Goal: Task Accomplishment & Management: Manage account settings

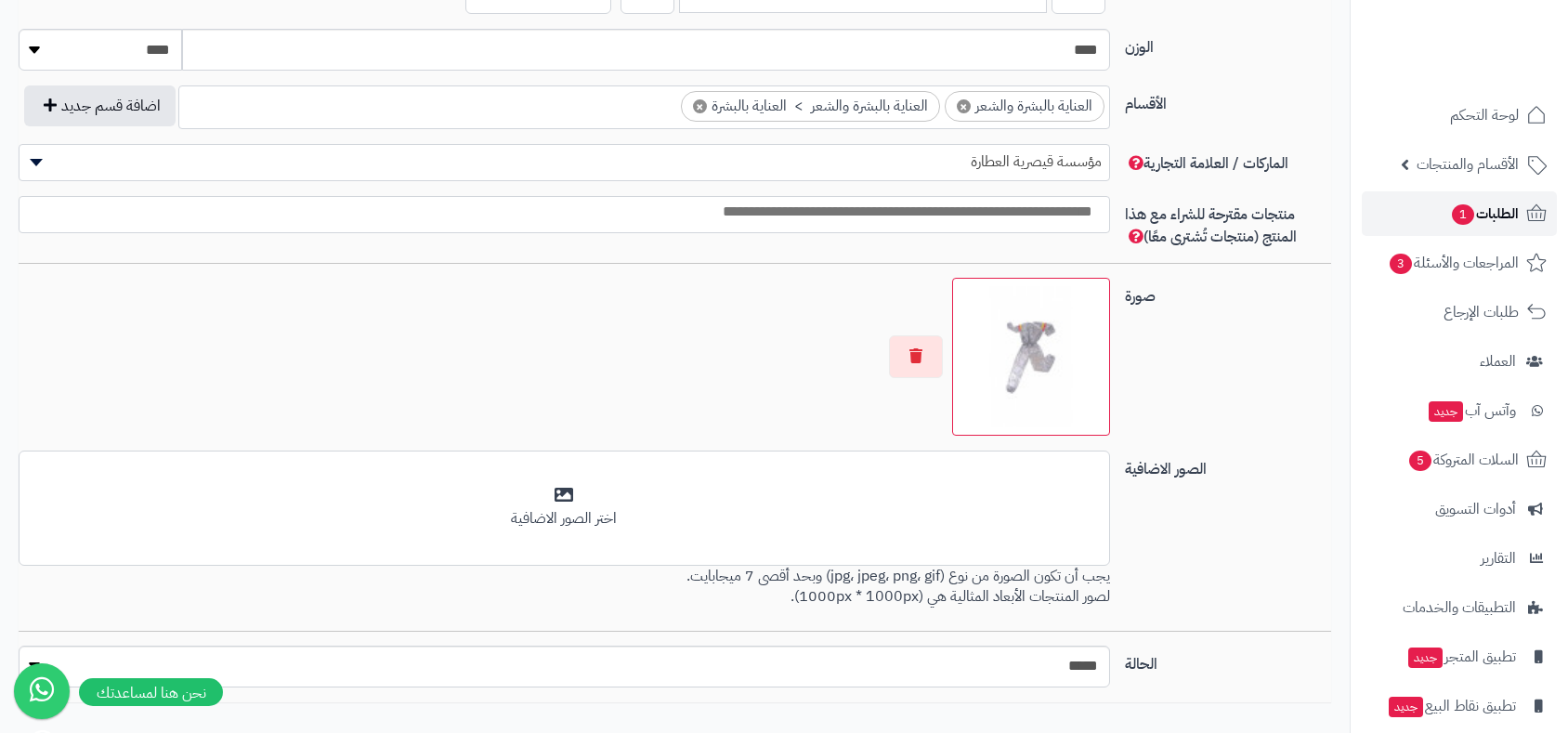
scroll to position [0, 17]
click at [1491, 209] on span "الطلبات 1" at bounding box center [1484, 213] width 69 height 26
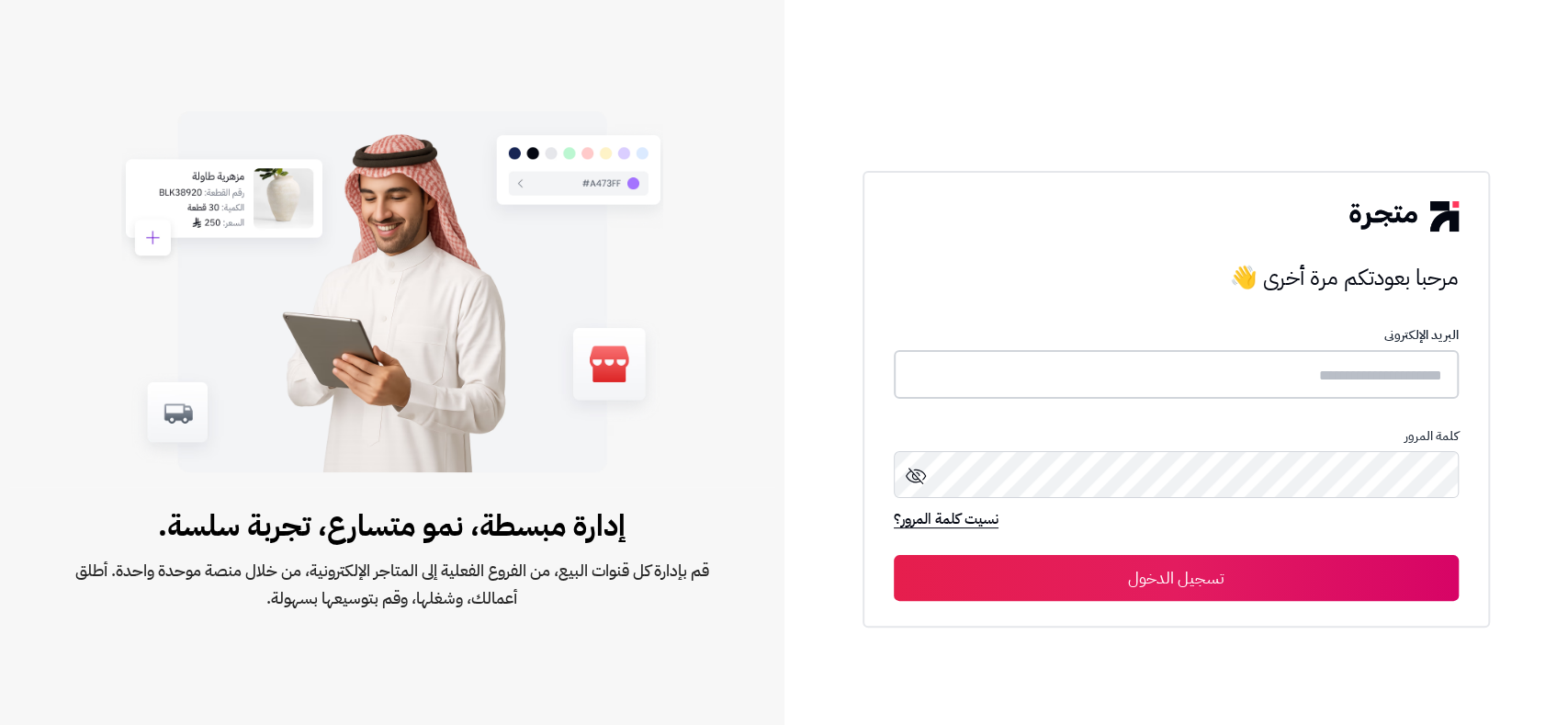
click at [1297, 373] on input "text" at bounding box center [1176, 375] width 565 height 49
type input "*********"
click at [894, 554] on button "تسجيل الدخول" at bounding box center [1176, 577] width 565 height 46
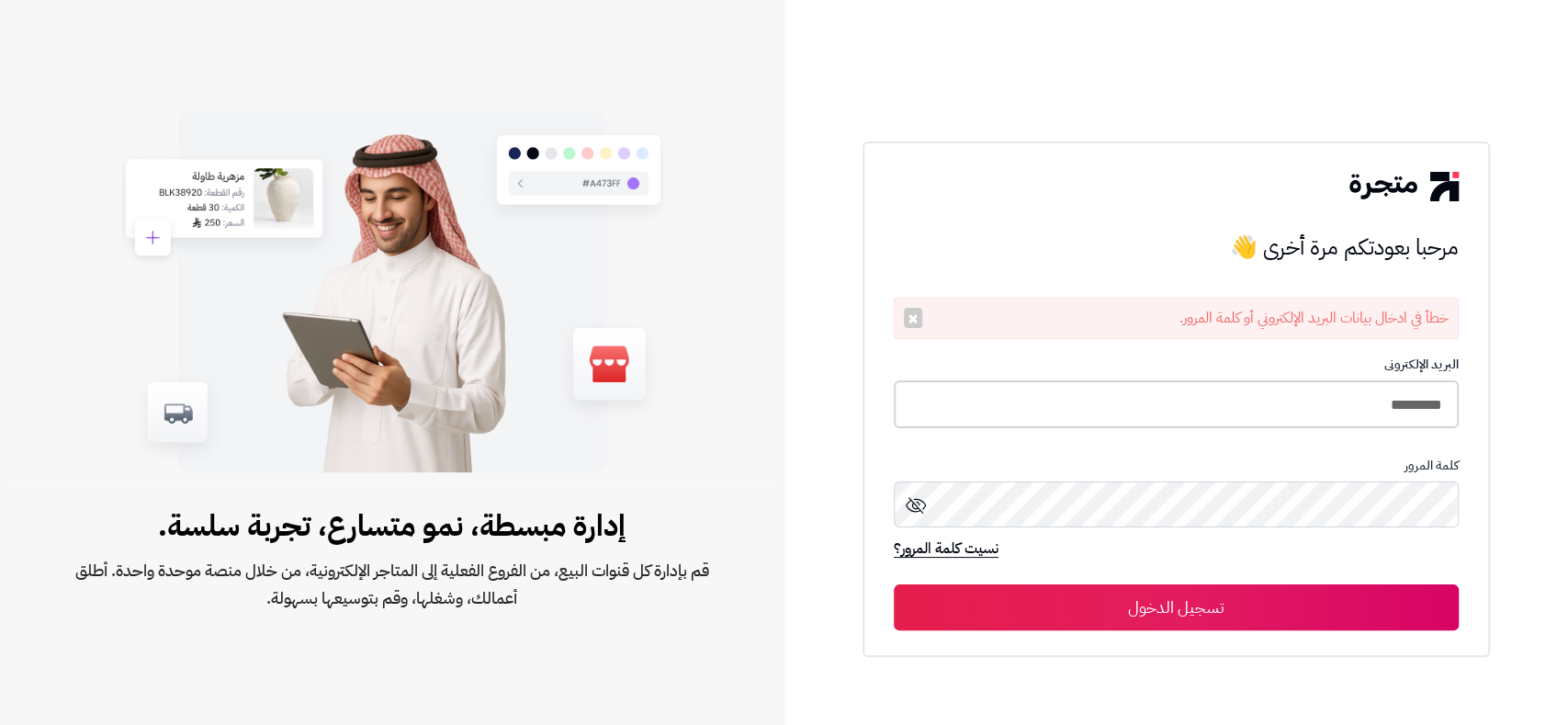
drag, startPoint x: 1348, startPoint y: 414, endPoint x: 1449, endPoint y: 399, distance: 102.1
click at [1449, 399] on input "*********" at bounding box center [1176, 405] width 565 height 49
type input "*"
click at [1279, 399] on input "text" at bounding box center [1176, 404] width 565 height 49
type input "*****"
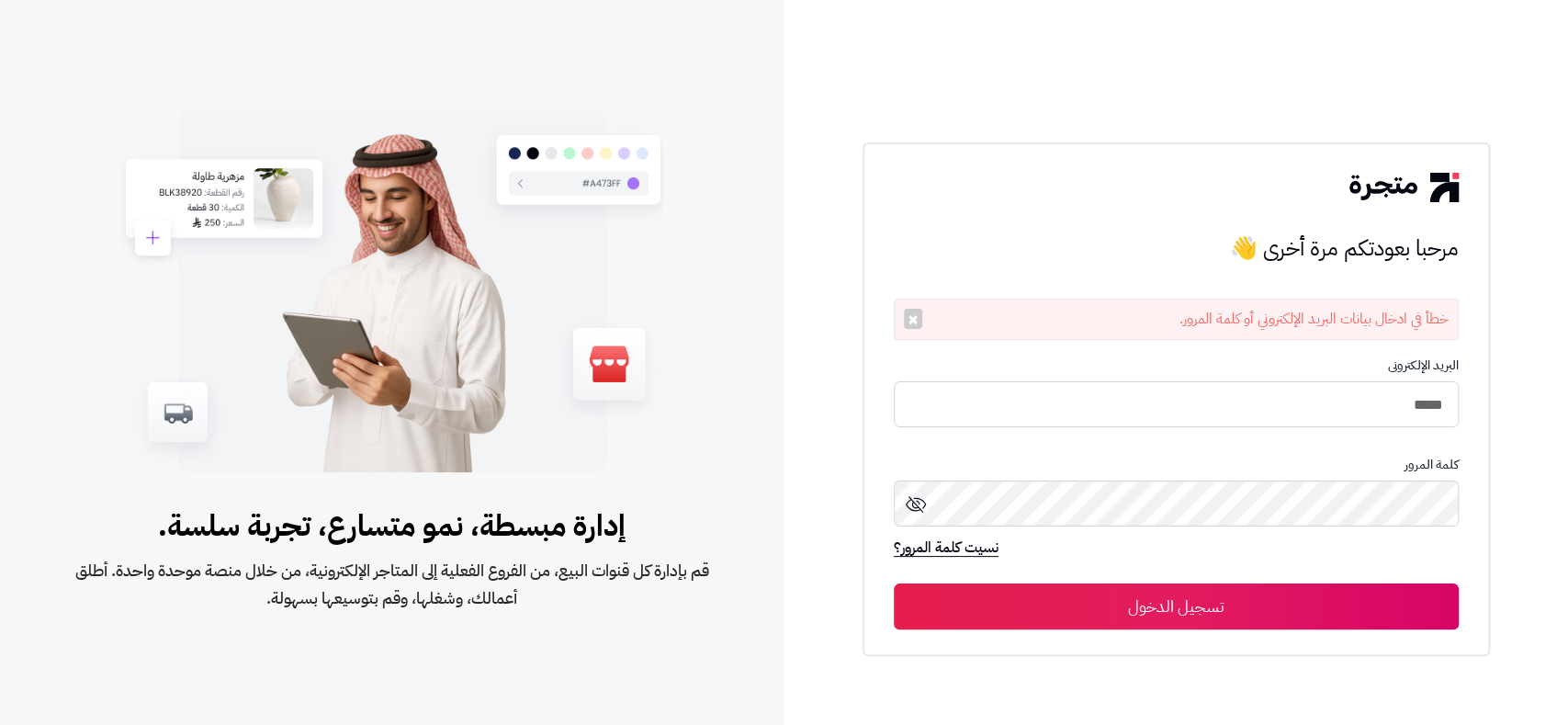
click at [1209, 608] on button "تسجيل الدخول" at bounding box center [1176, 606] width 565 height 46
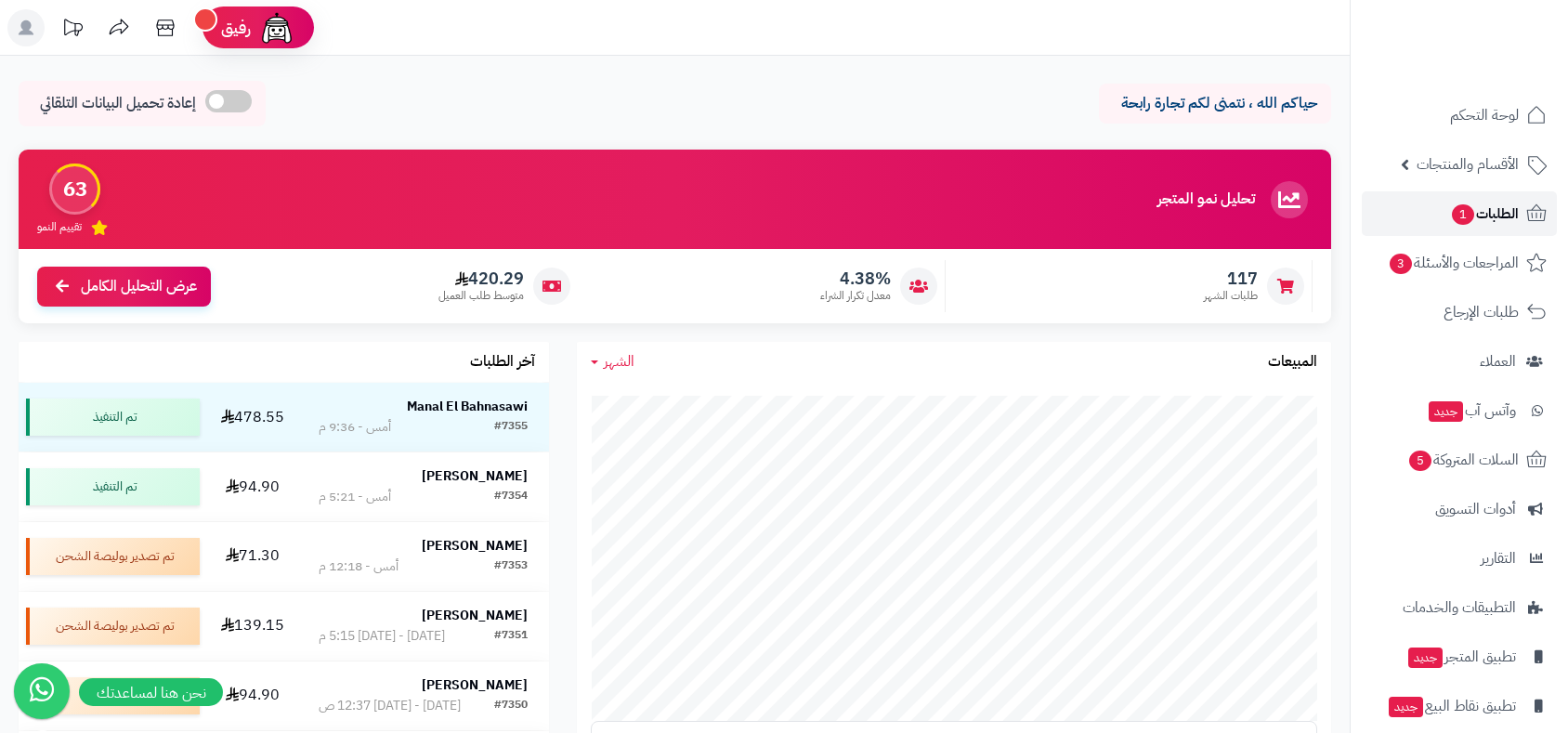
click at [1472, 214] on span "الطلبات 1" at bounding box center [1484, 213] width 69 height 26
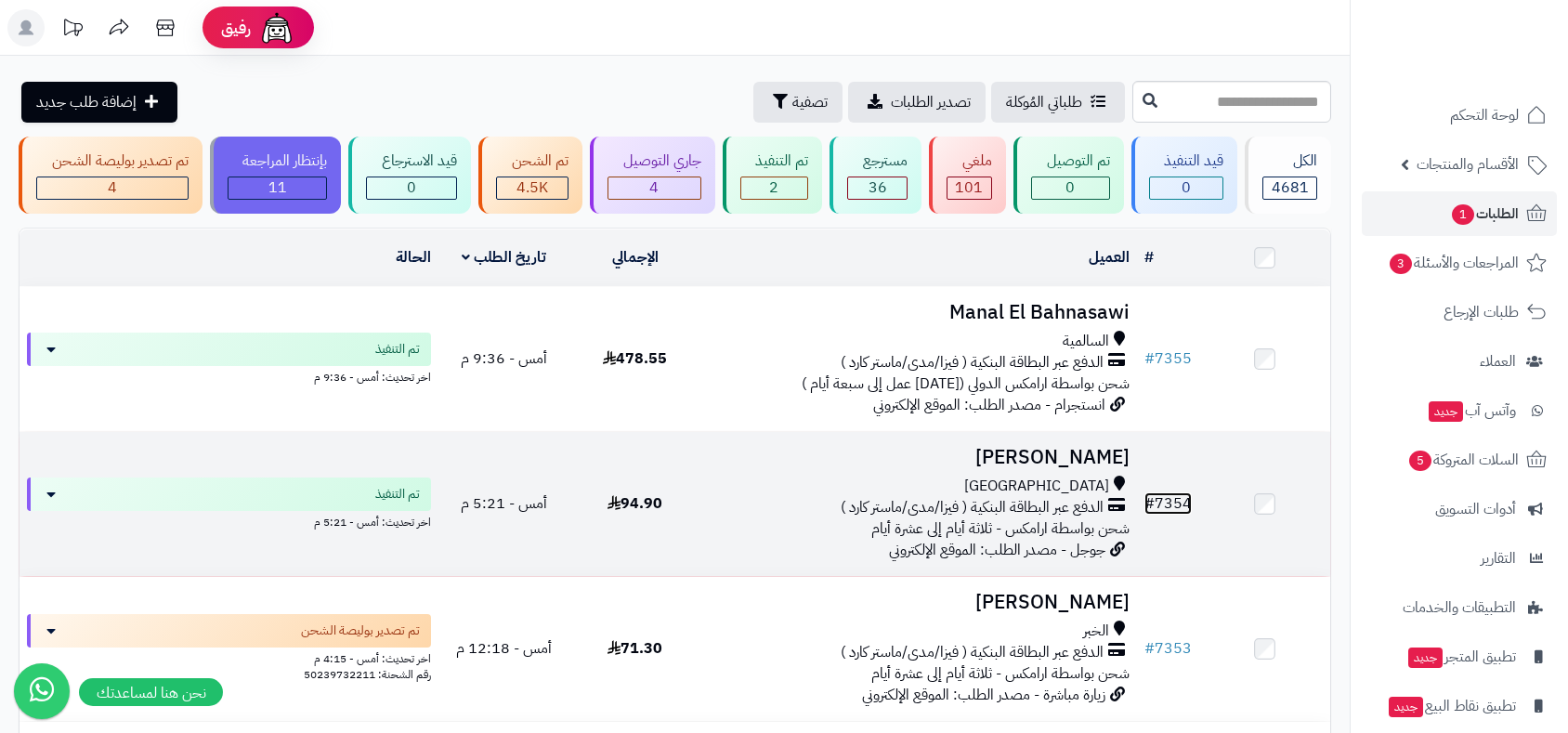
click at [1184, 492] on link "# 7354" at bounding box center [1167, 503] width 47 height 23
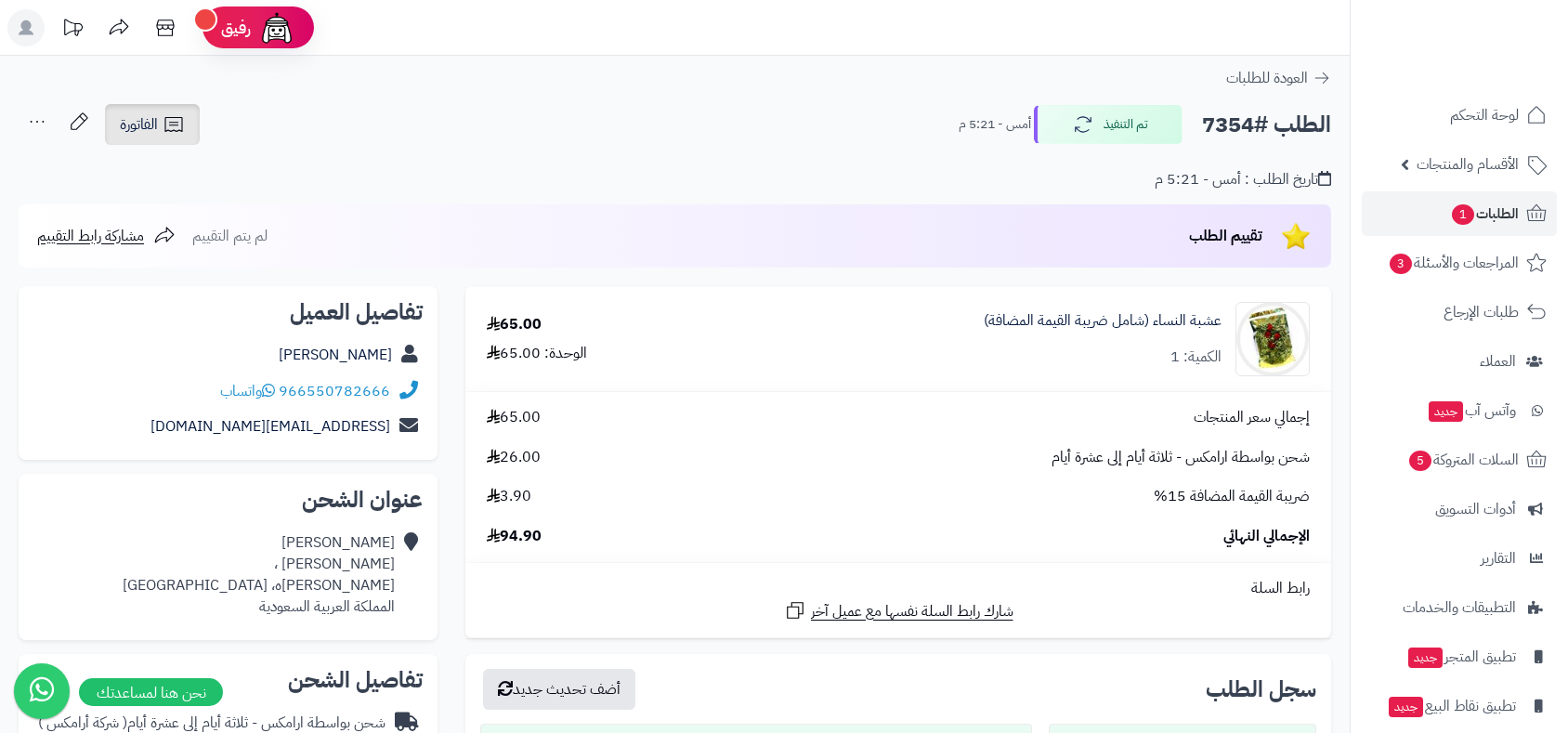
click at [141, 121] on span "الفاتورة" at bounding box center [138, 124] width 38 height 23
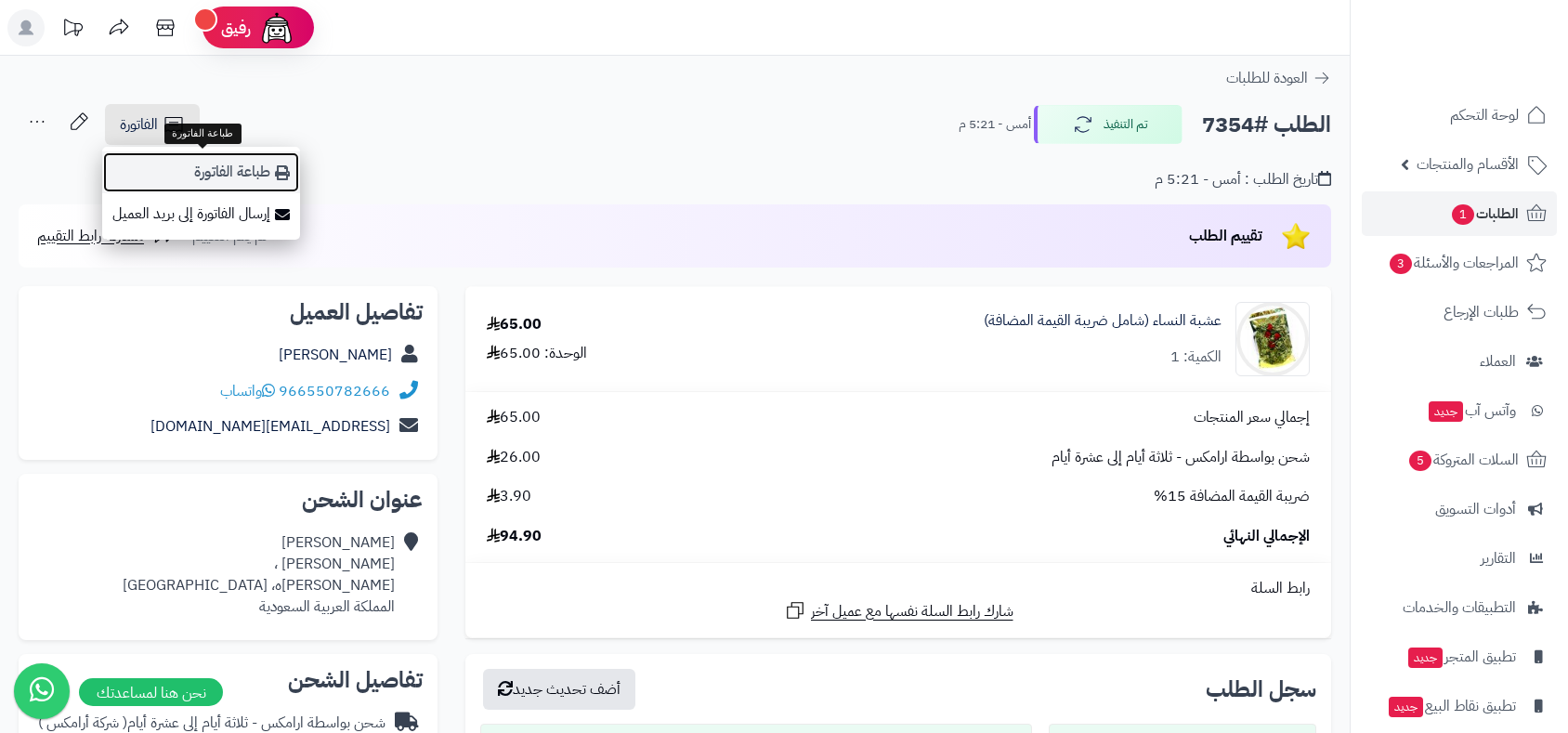
click at [228, 173] on link "طباعة الفاتورة" at bounding box center [201, 172] width 197 height 41
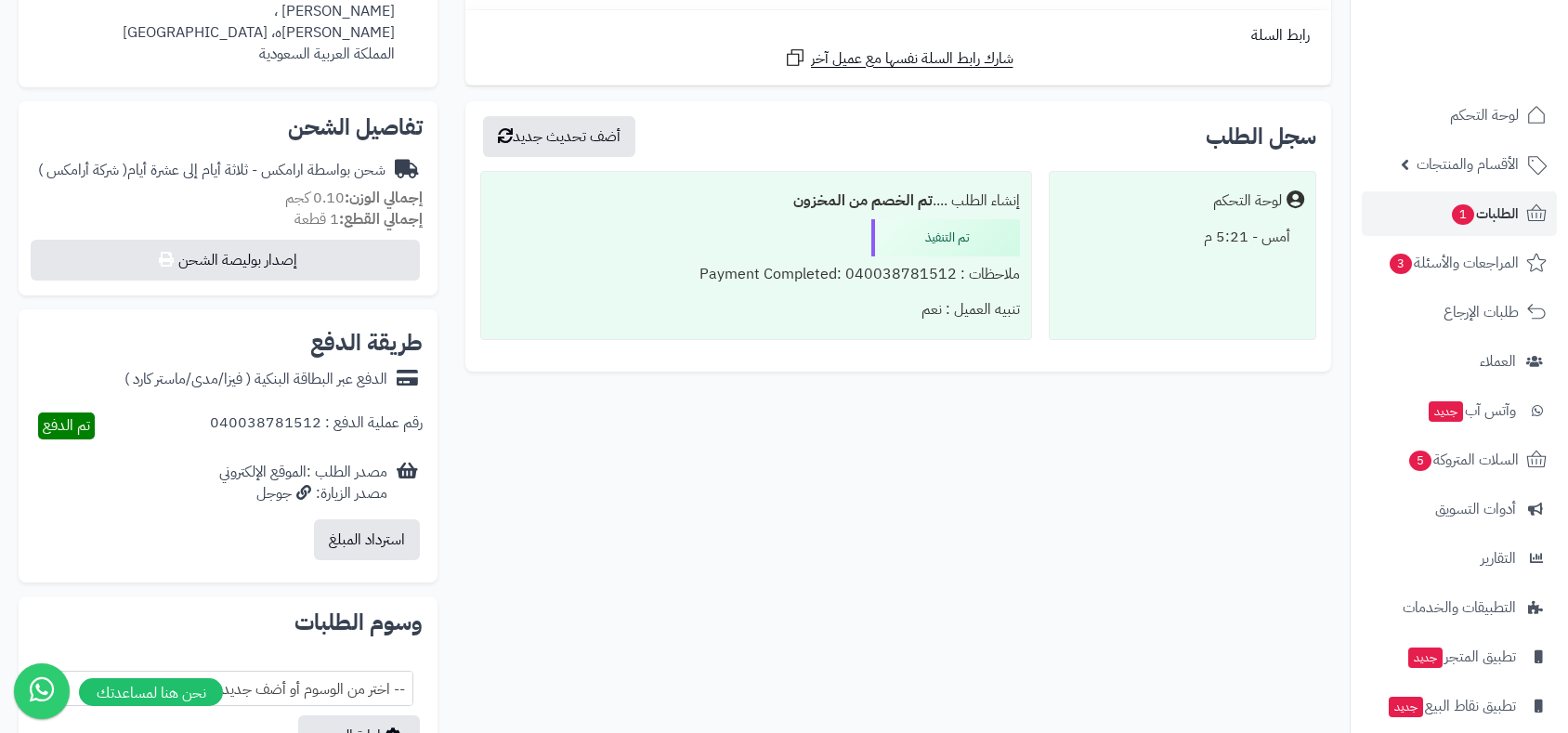
scroll to position [432, 0]
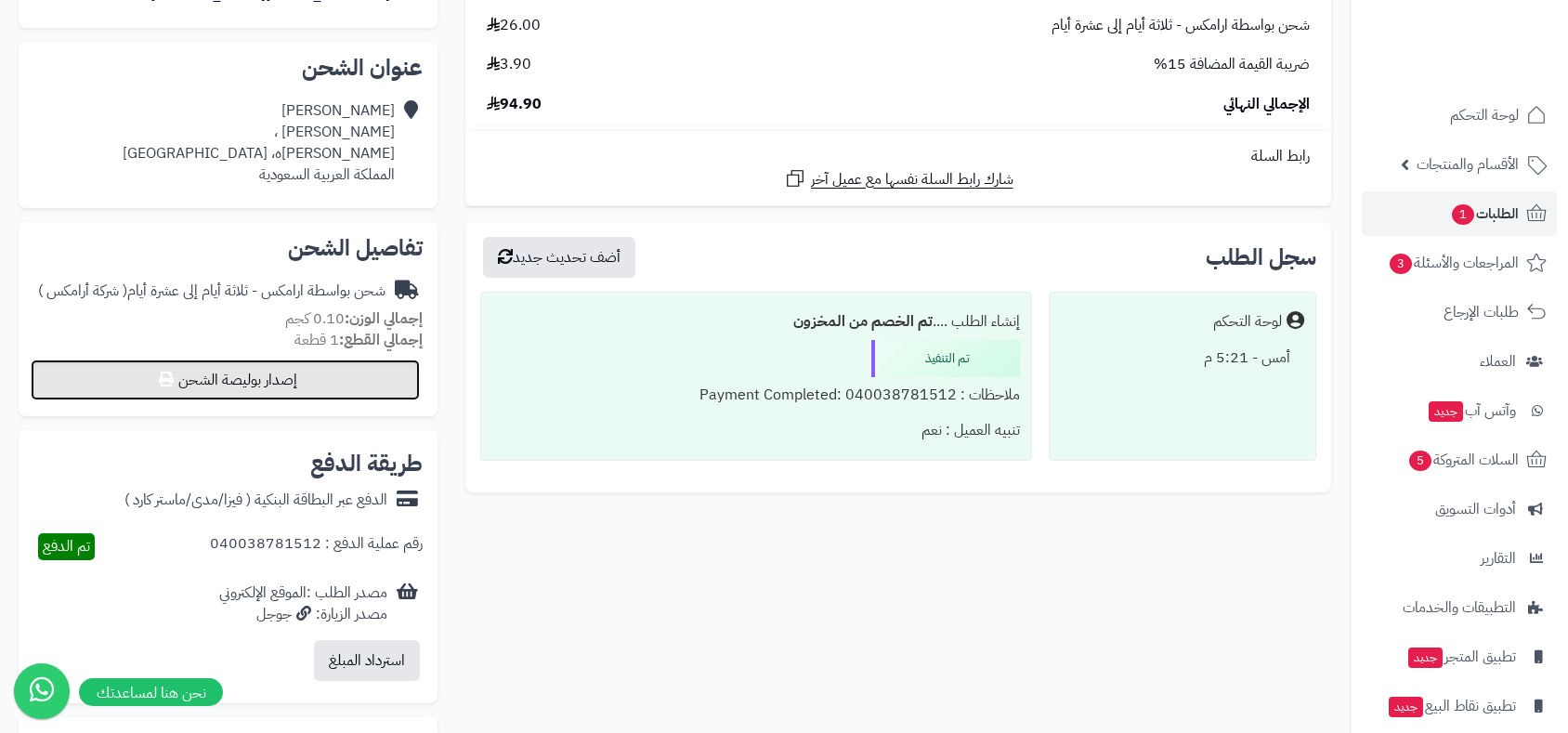
click at [298, 383] on button "إصدار بوليصة الشحن" at bounding box center [225, 379] width 389 height 40
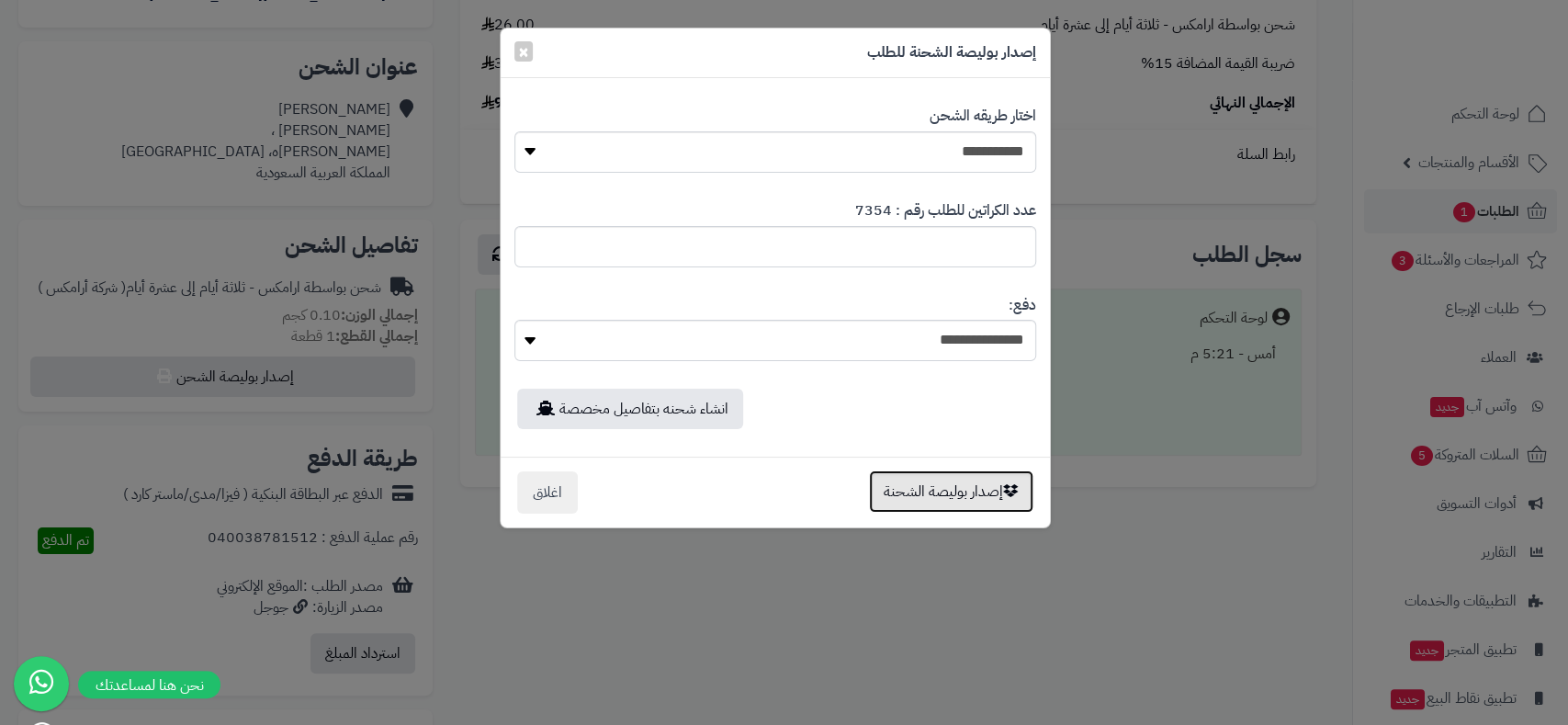
click at [961, 492] on button "إصدار بوليصة الشحنة" at bounding box center [951, 491] width 164 height 42
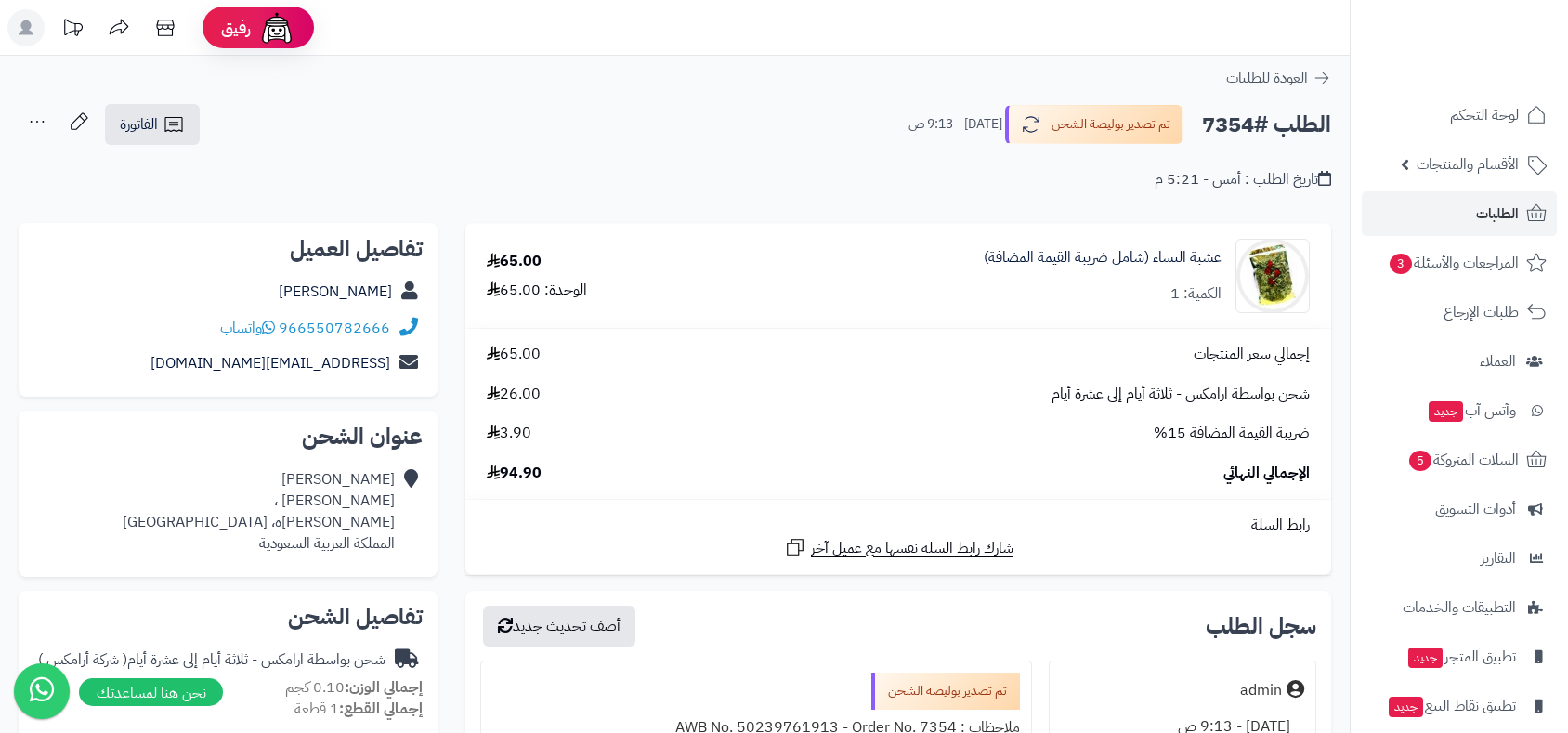
scroll to position [369, 0]
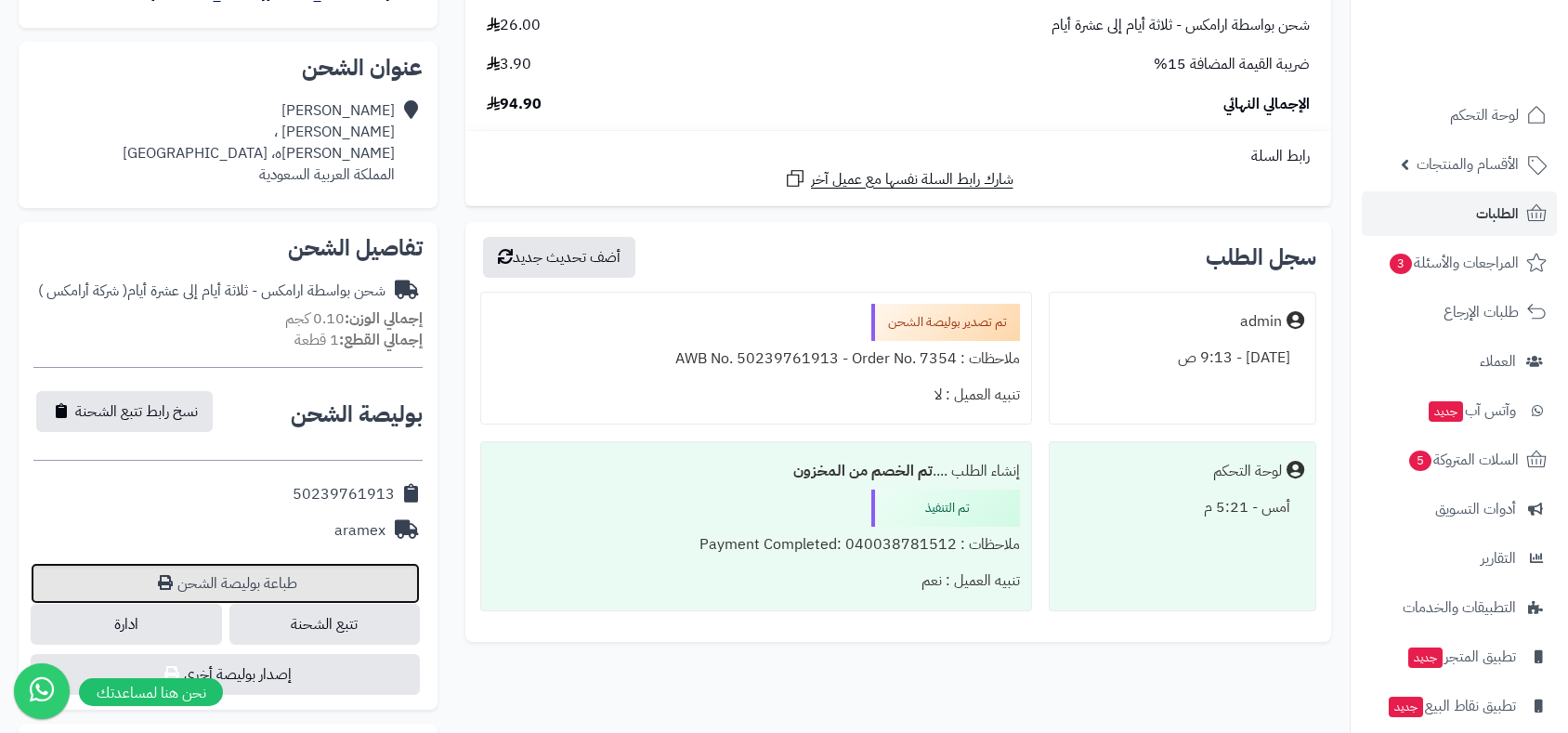
click at [286, 581] on link "طباعة بوليصة الشحن" at bounding box center [225, 582] width 389 height 40
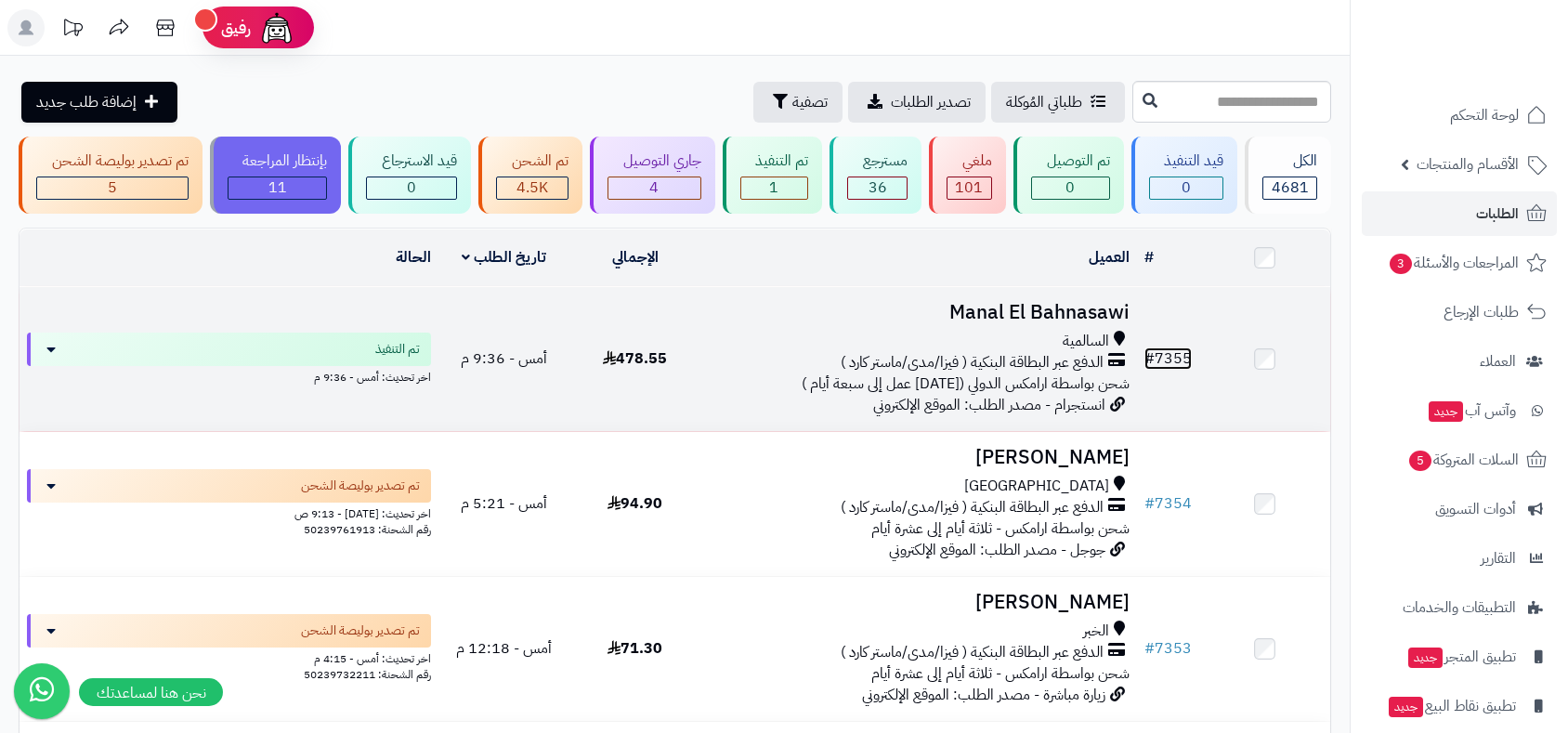
click at [1179, 355] on link "# 7355" at bounding box center [1167, 358] width 47 height 23
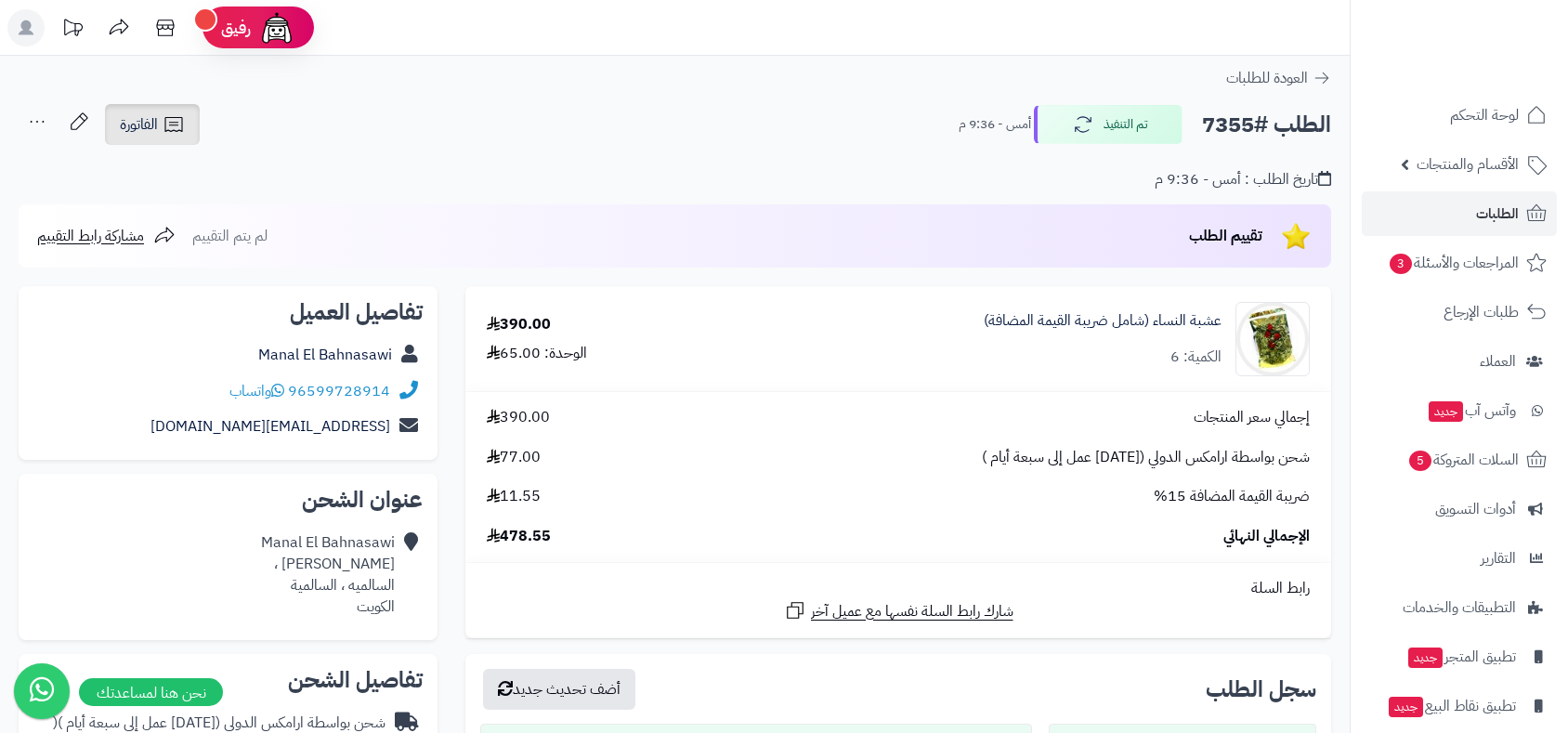
click at [134, 130] on span "الفاتورة" at bounding box center [138, 124] width 38 height 23
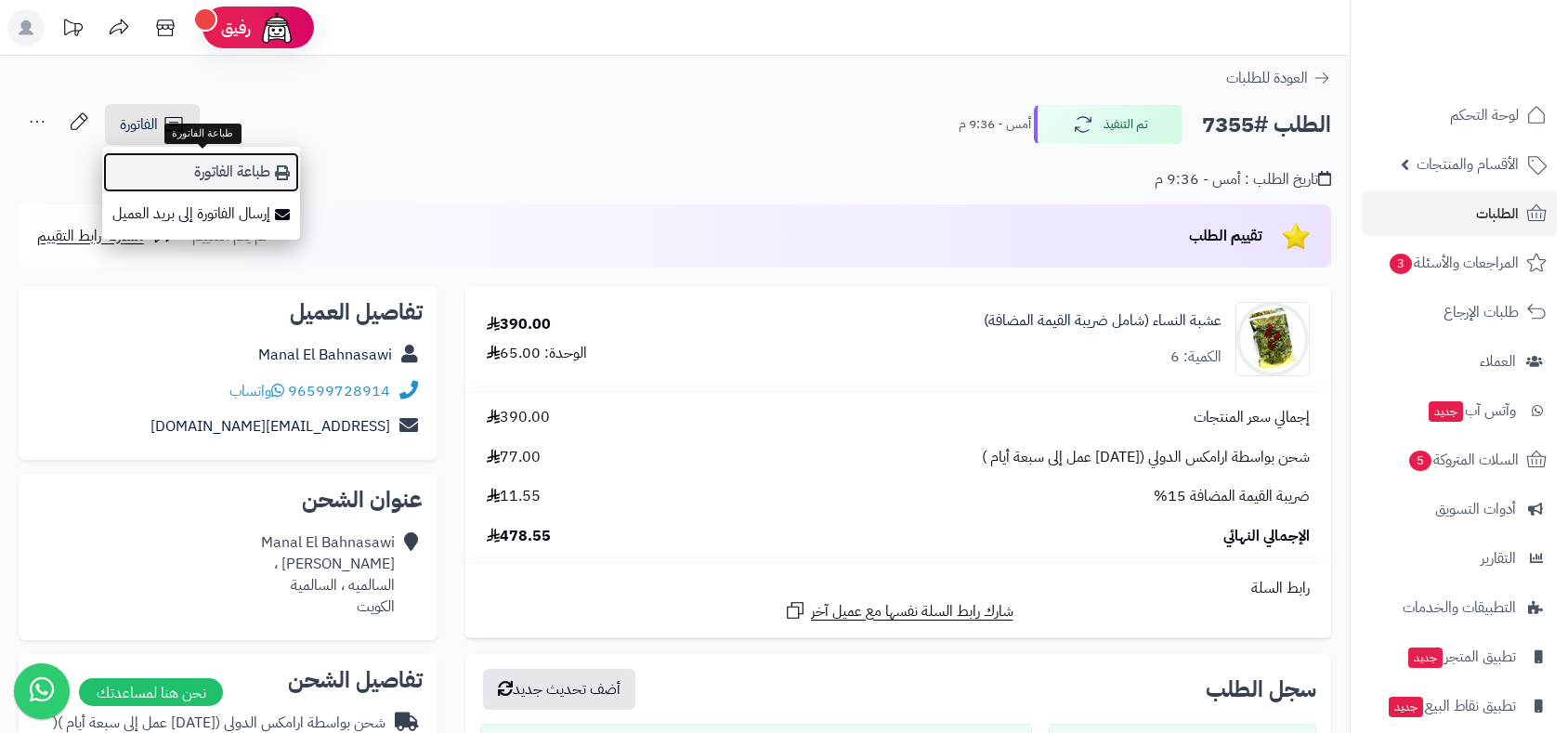
click at [229, 173] on link "طباعة الفاتورة" at bounding box center [201, 172] width 197 height 41
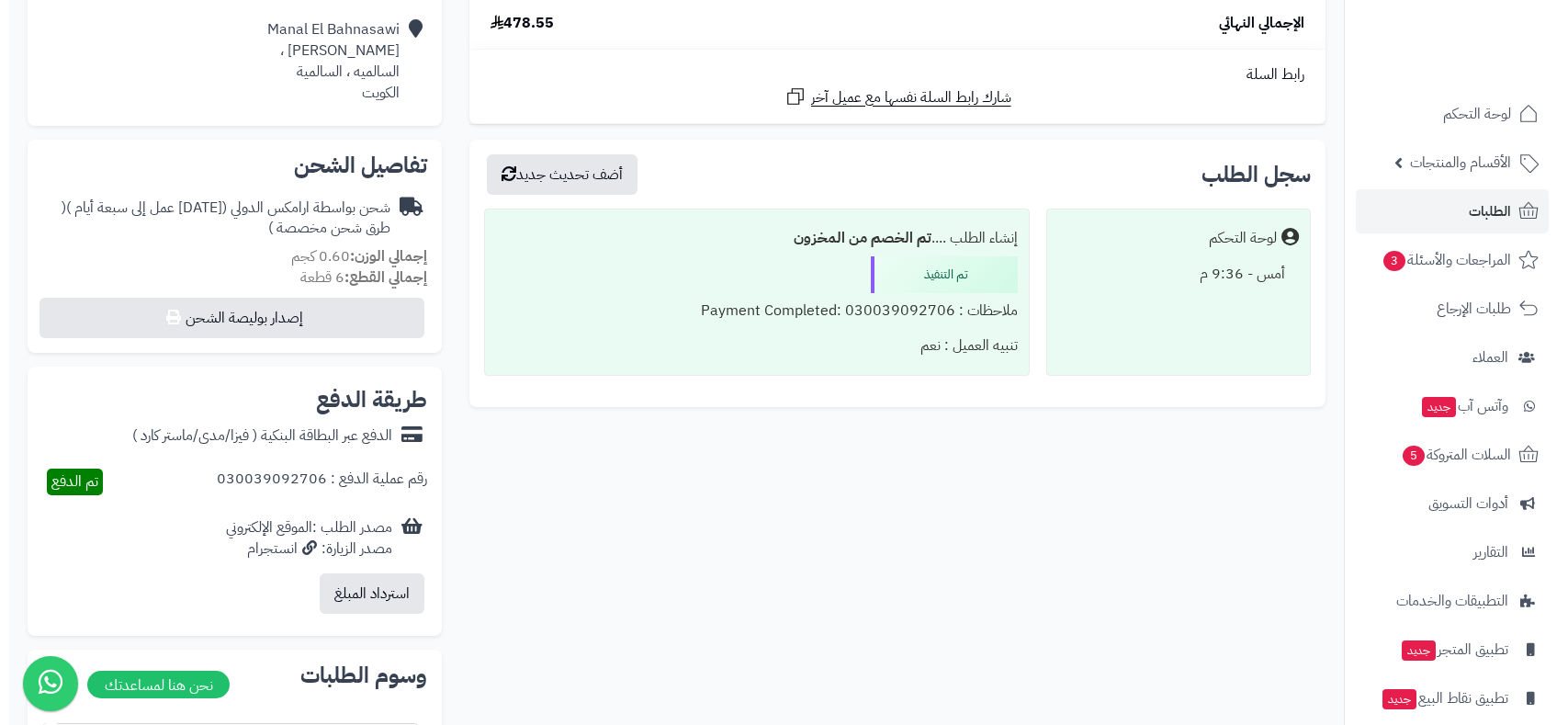
scroll to position [509, 0]
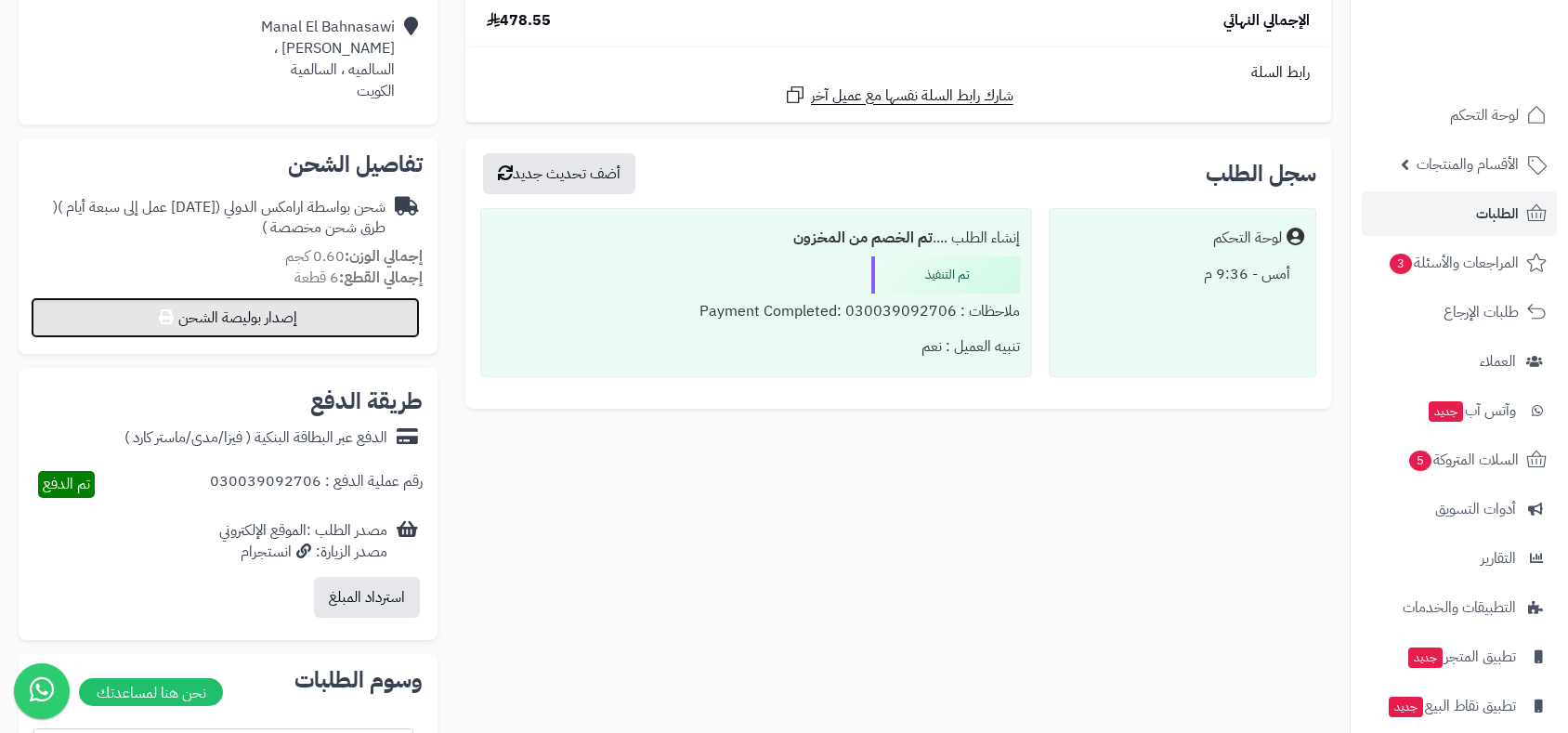
click at [276, 313] on button "إصدار بوليصة الشحن" at bounding box center [225, 317] width 389 height 40
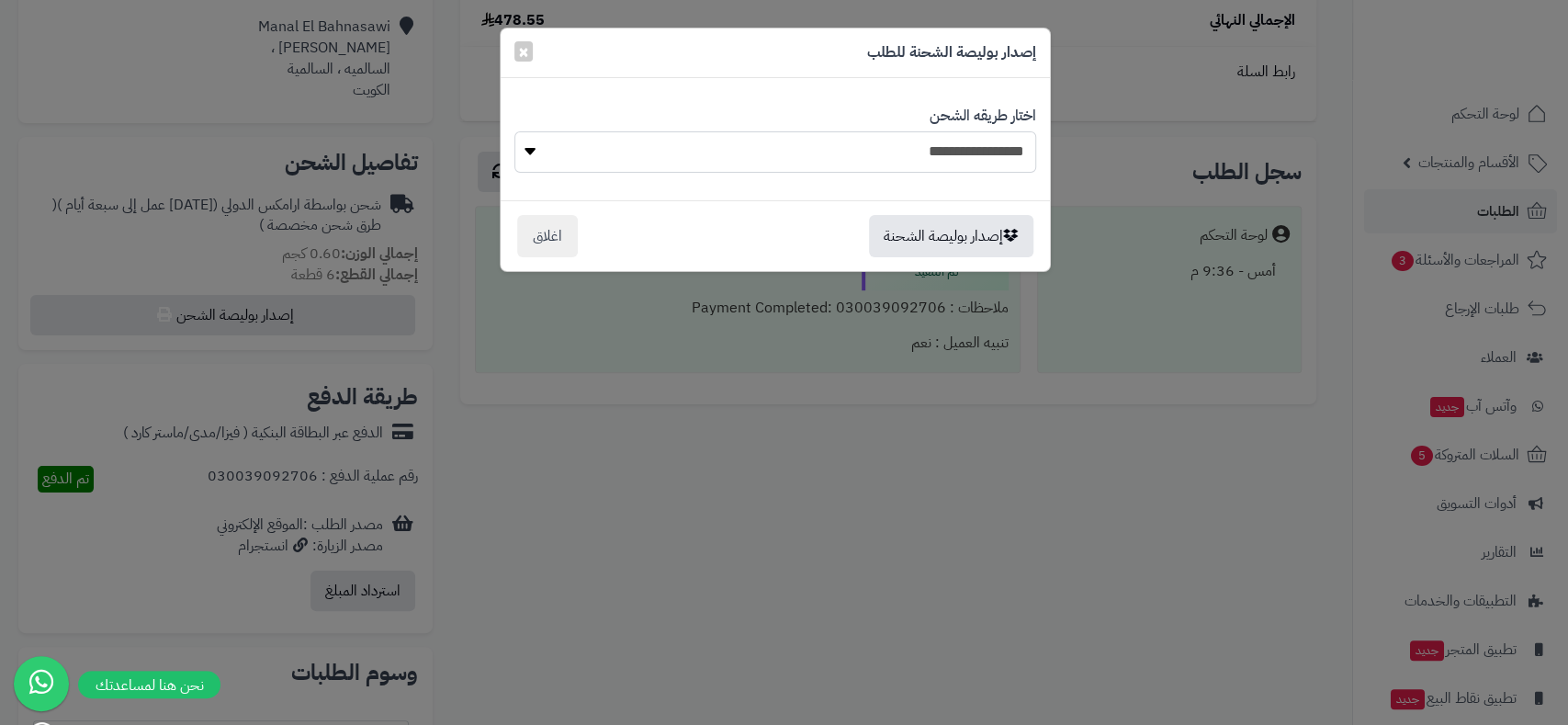
click at [845, 156] on select "**********" at bounding box center [775, 152] width 522 height 41
select select "******"
click at [515, 132] on select "**********" at bounding box center [775, 152] width 522 height 41
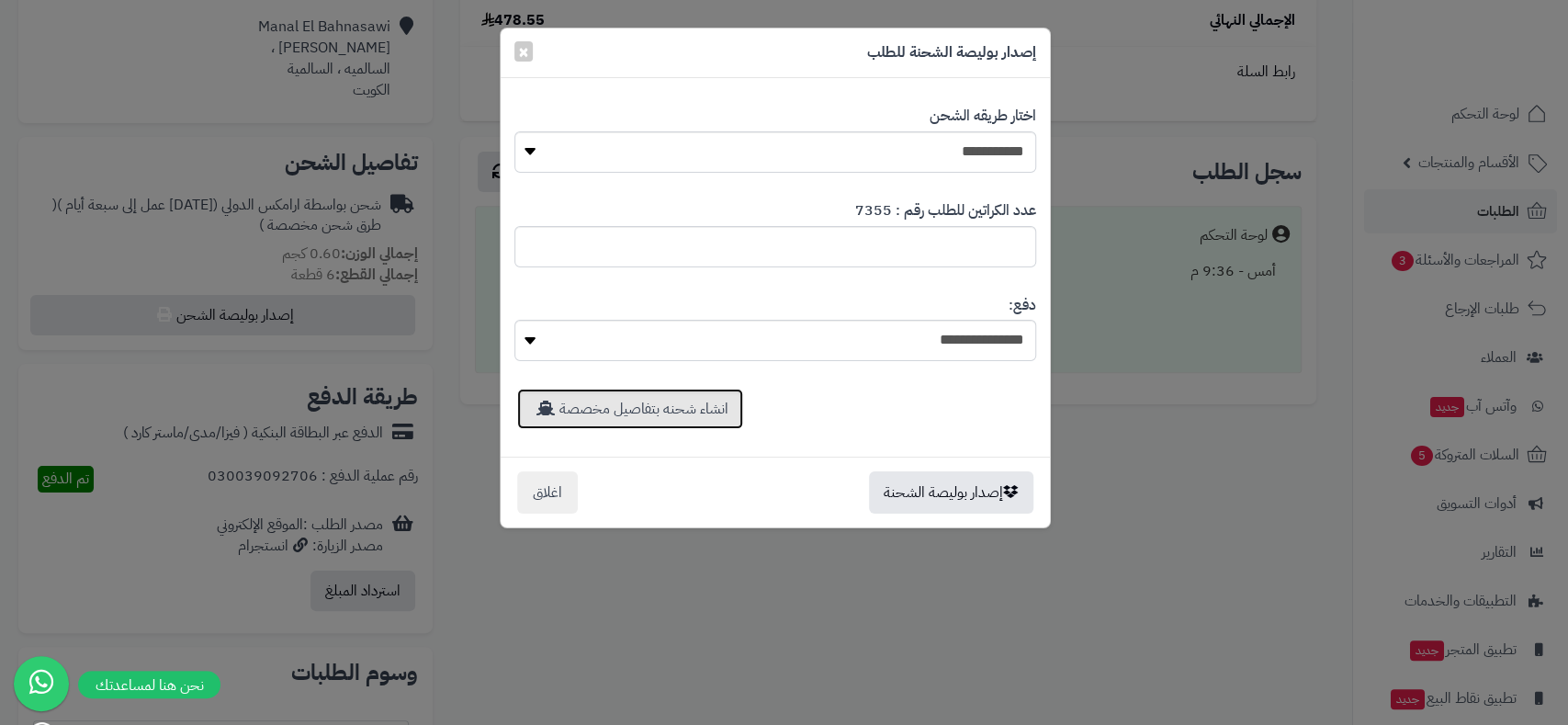
click at [665, 405] on link "انشاء شحنه بتفاصيل مخصصة" at bounding box center [631, 408] width 227 height 40
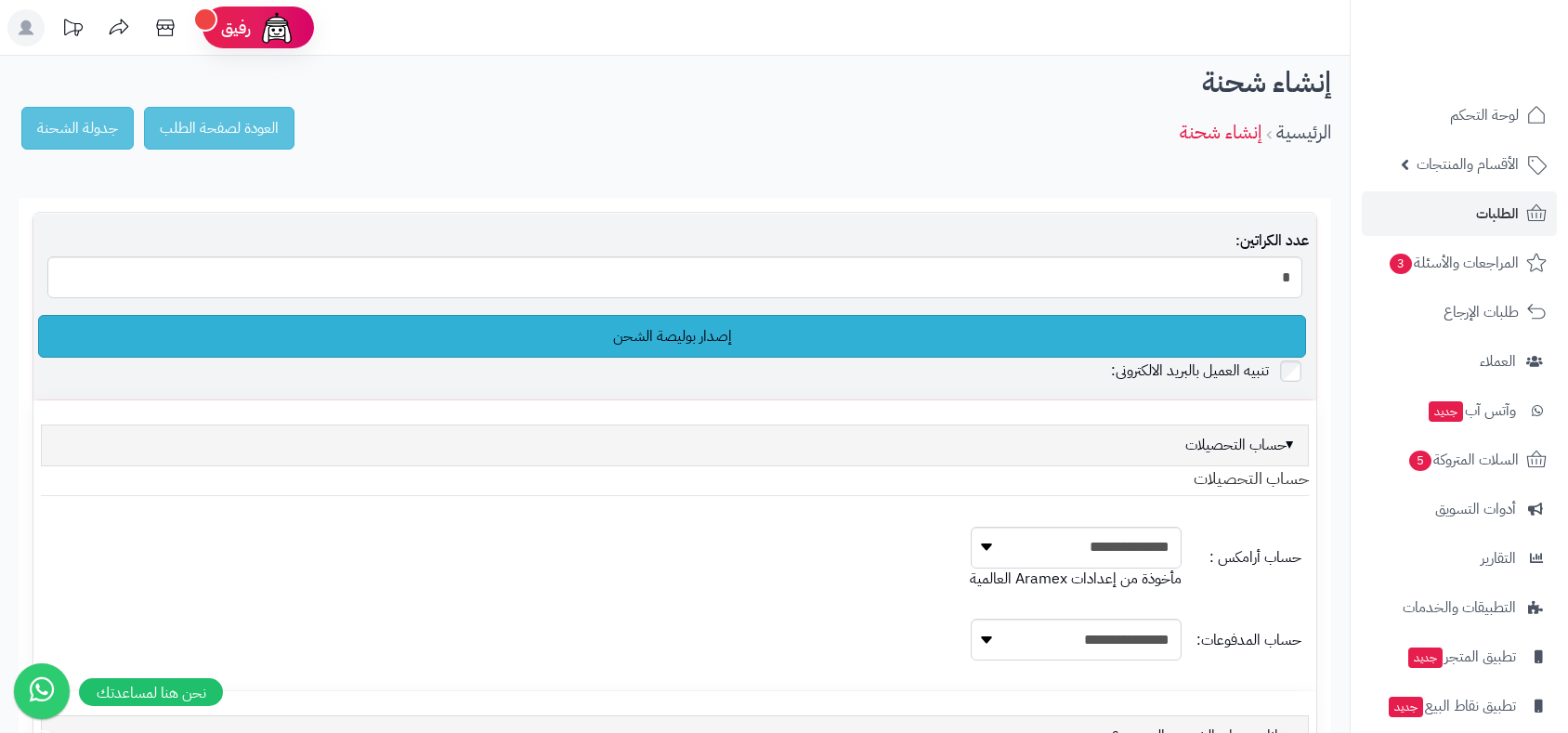
click at [676, 336] on link "إصدار بوليصة الشحن" at bounding box center [672, 335] width 1268 height 42
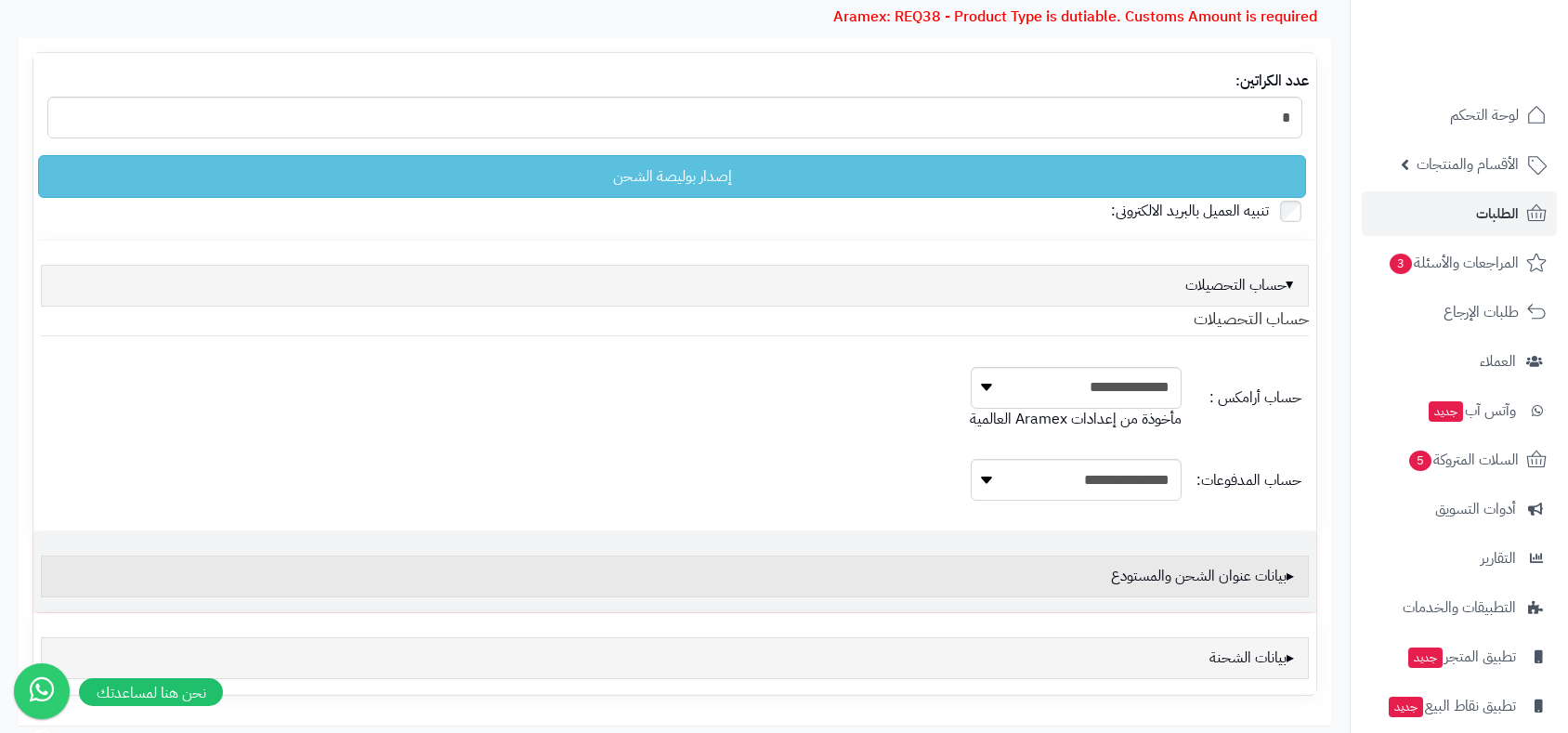
scroll to position [292, 0]
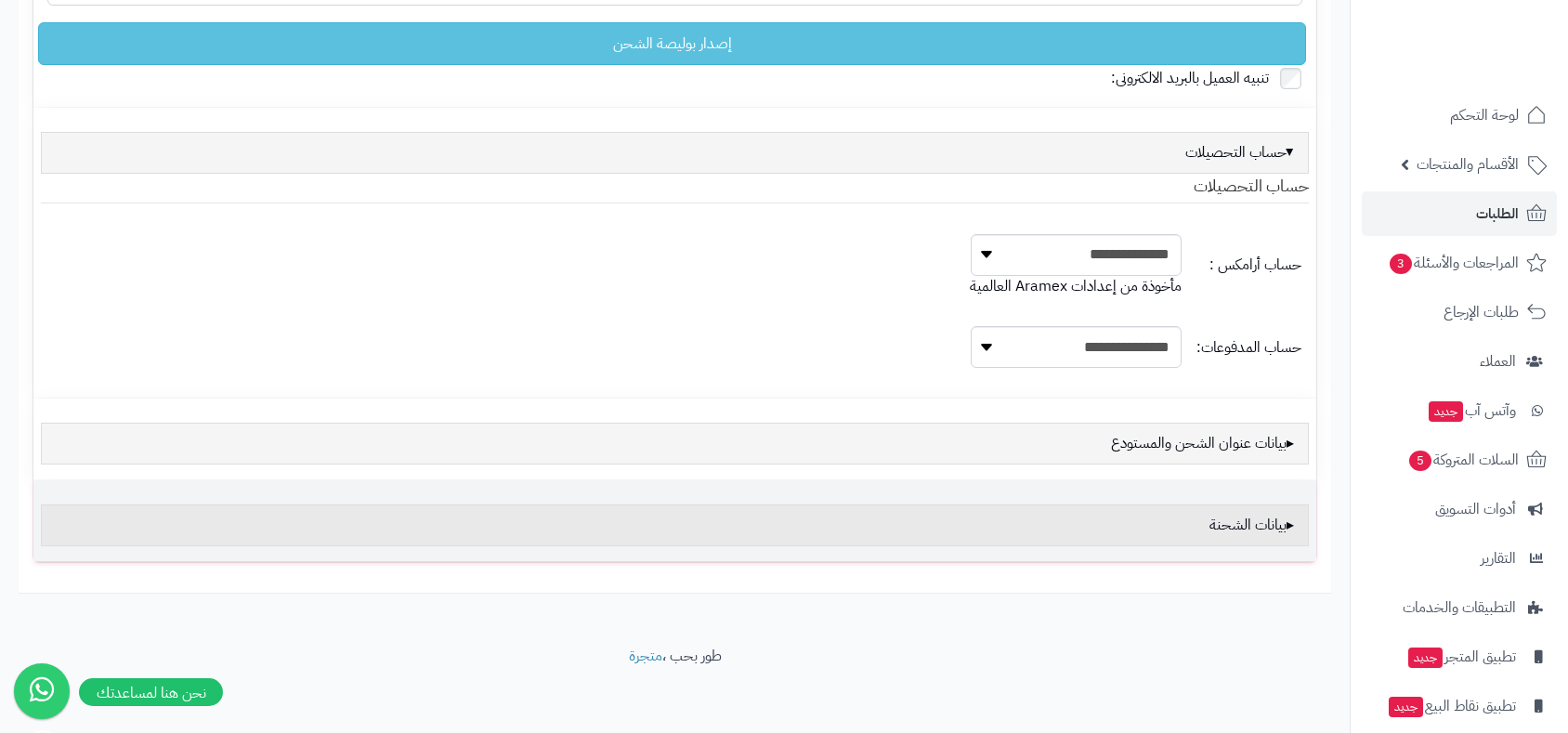
click at [1198, 522] on div "بيانات الشحنة" at bounding box center [674, 525] width 1268 height 41
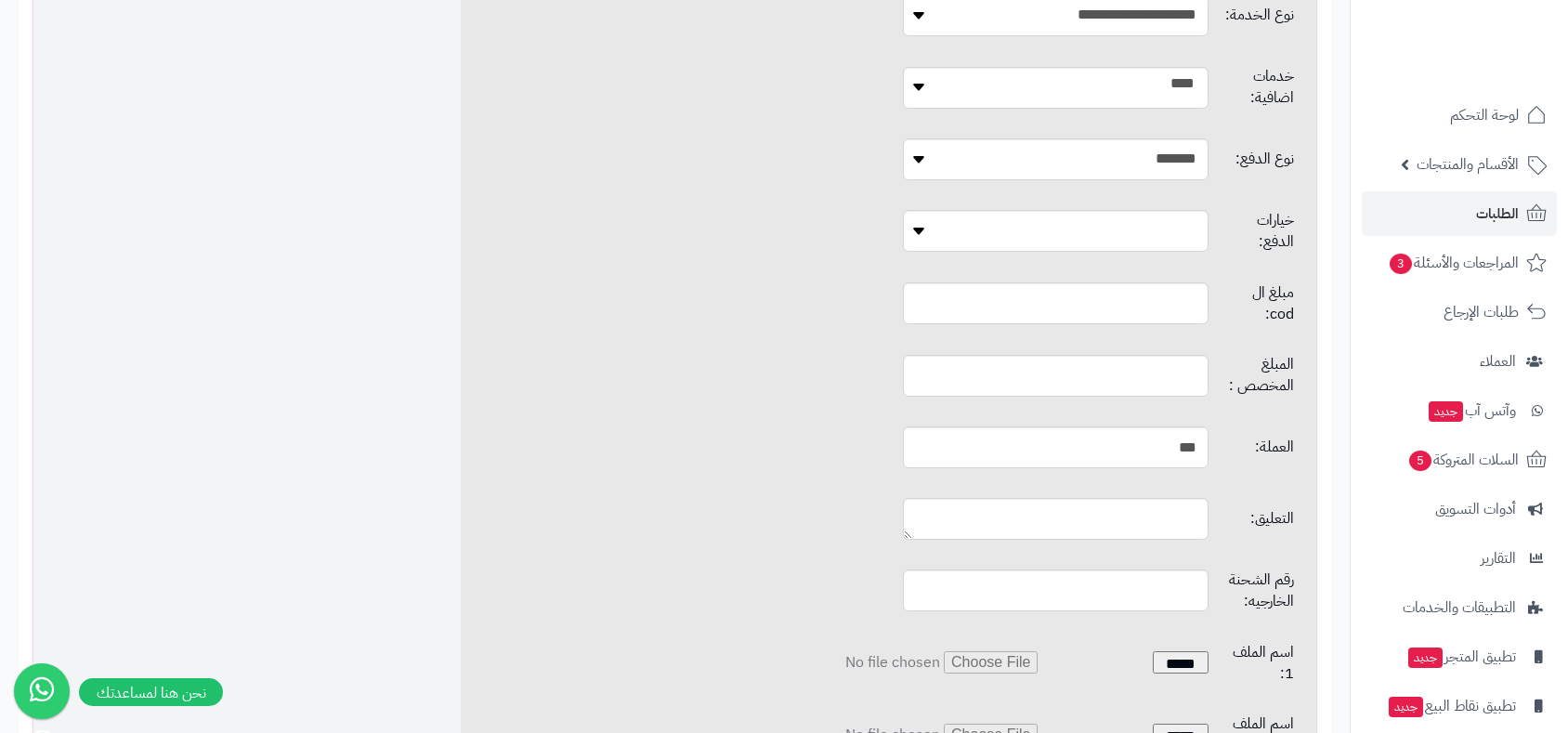
scroll to position [1428, 0]
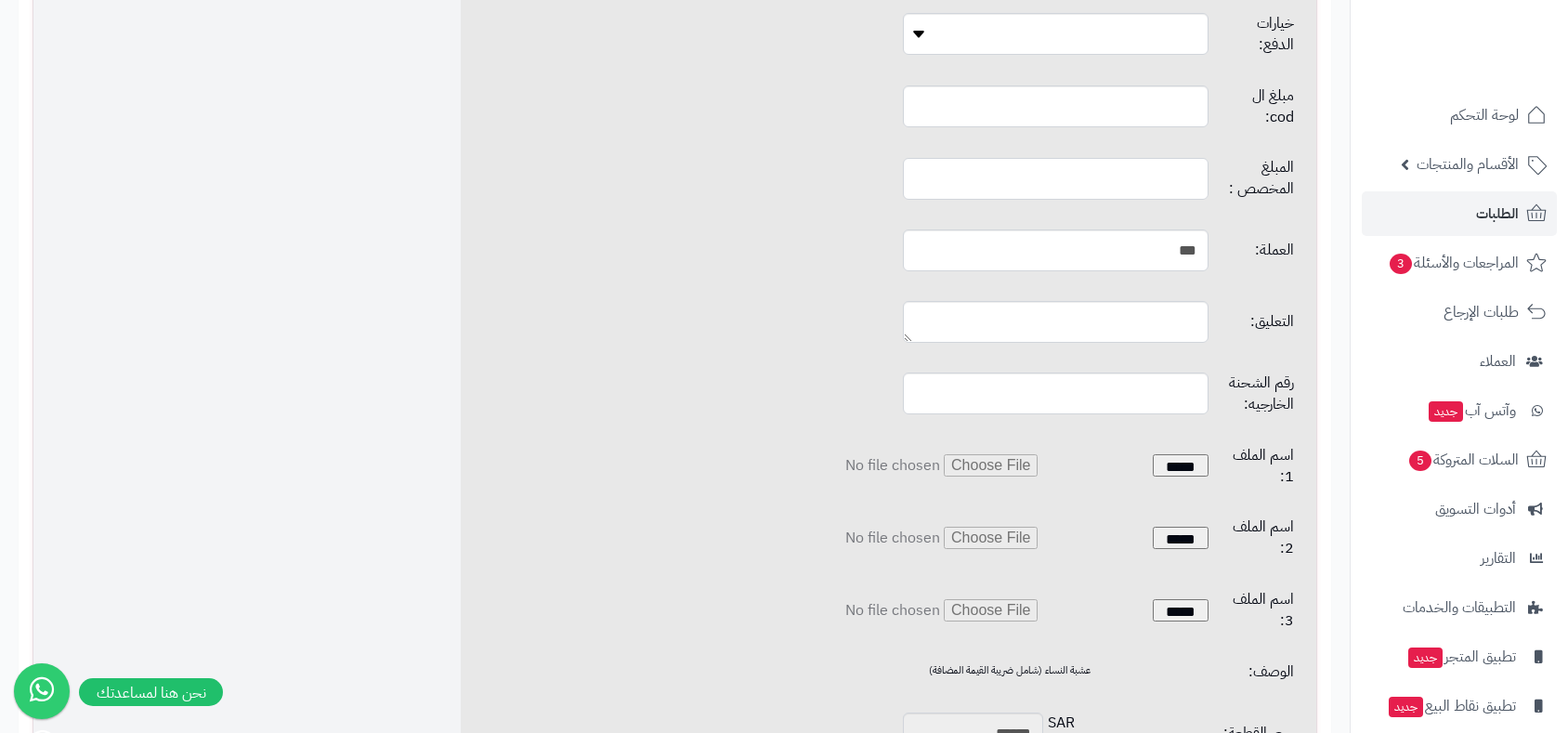
click at [1049, 158] on input "text" at bounding box center [1055, 179] width 305 height 41
type input "*"
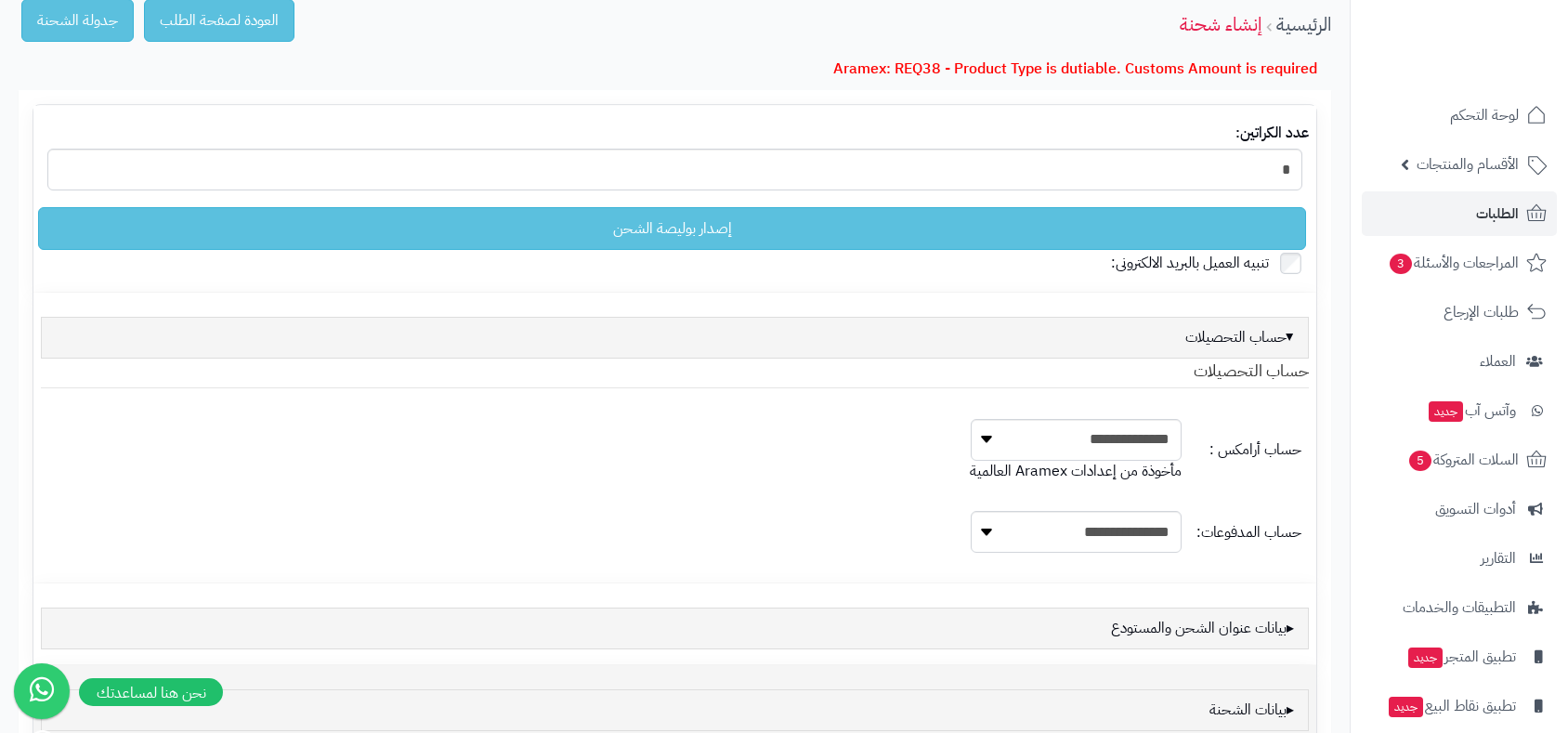
scroll to position [0, 0]
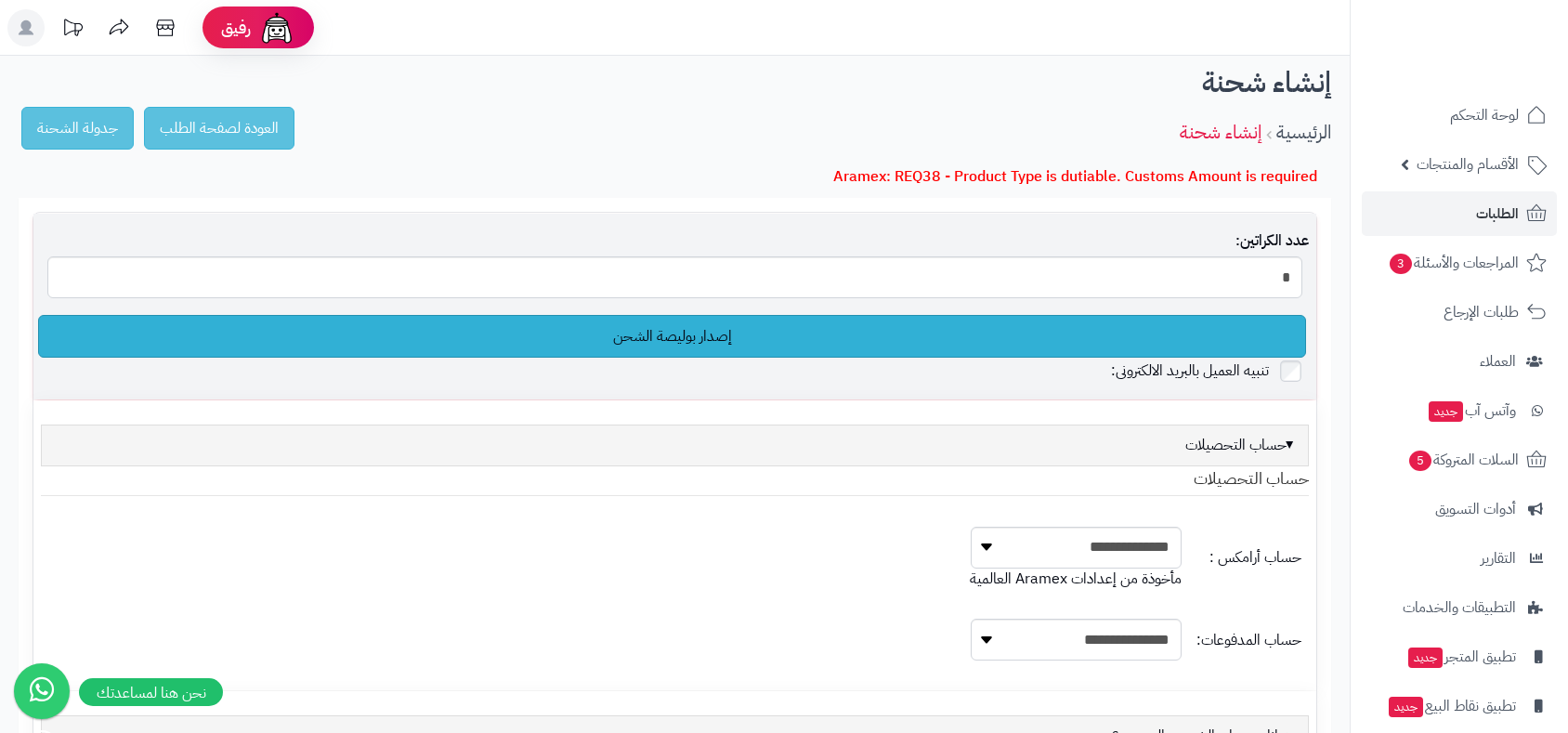
click at [721, 335] on link "إصدار بوليصة الشحن" at bounding box center [672, 335] width 1268 height 42
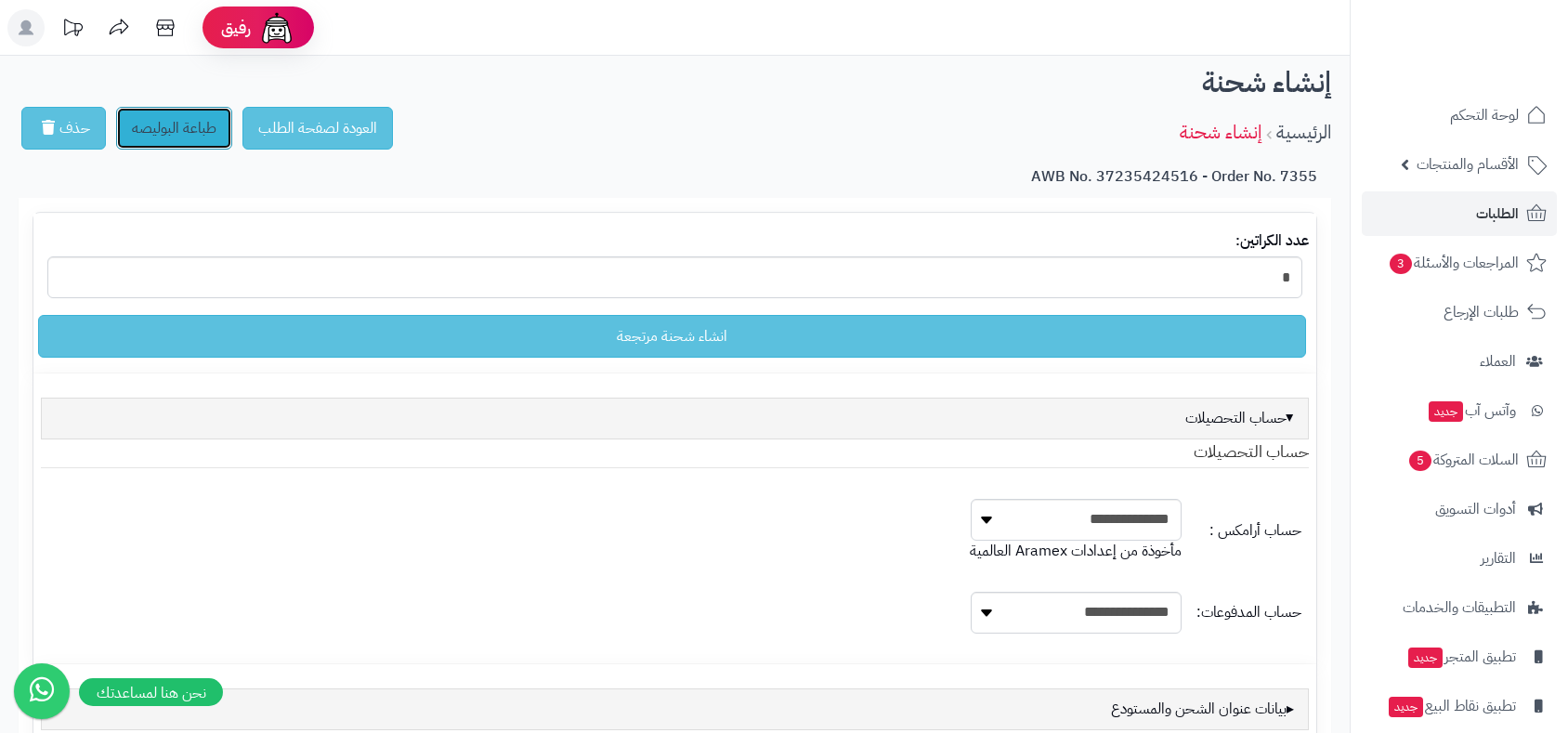
click at [193, 135] on link "طباعة البوليصه" at bounding box center [175, 127] width 116 height 42
click at [1479, 210] on span "الطلبات" at bounding box center [1496, 213] width 42 height 26
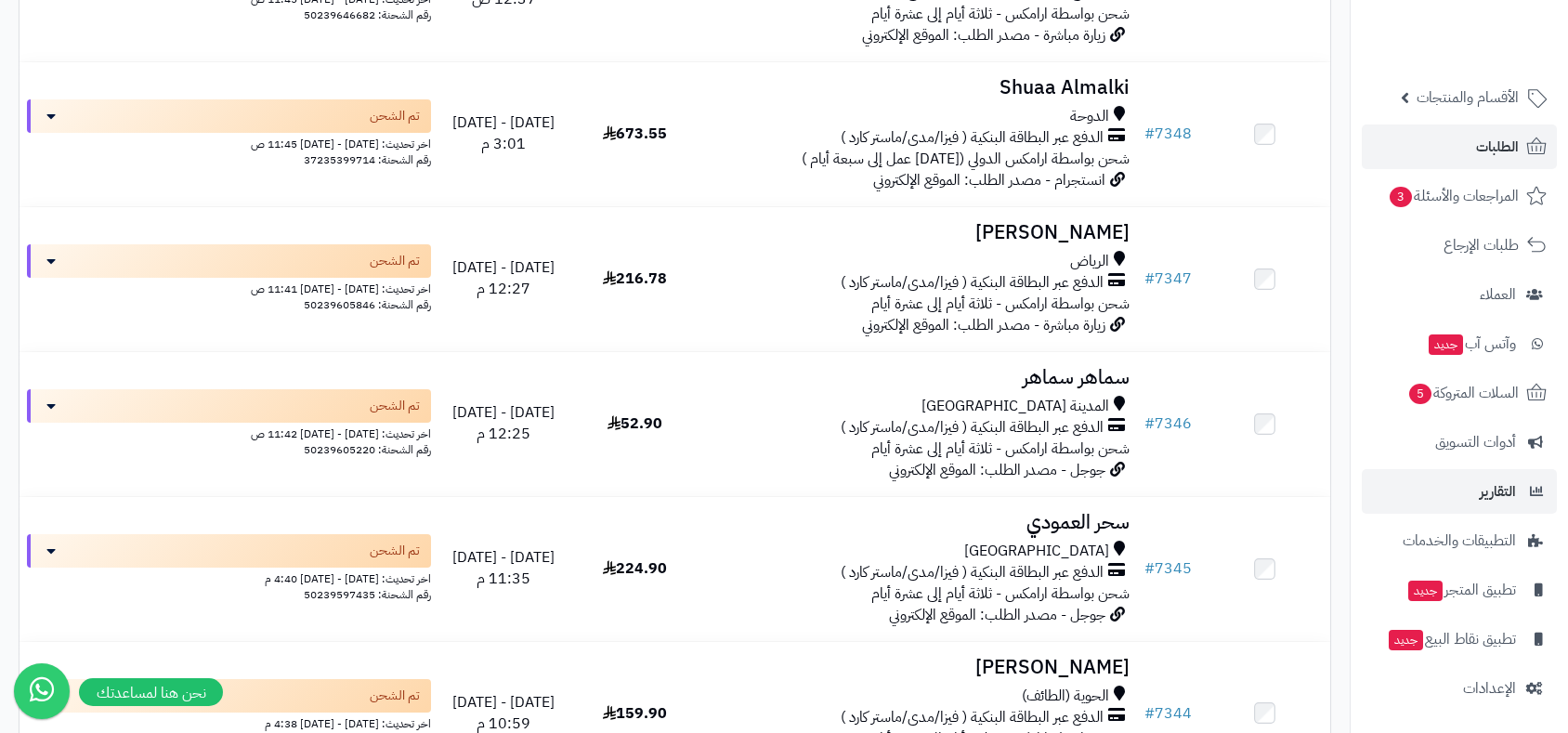
scroll to position [1238, 0]
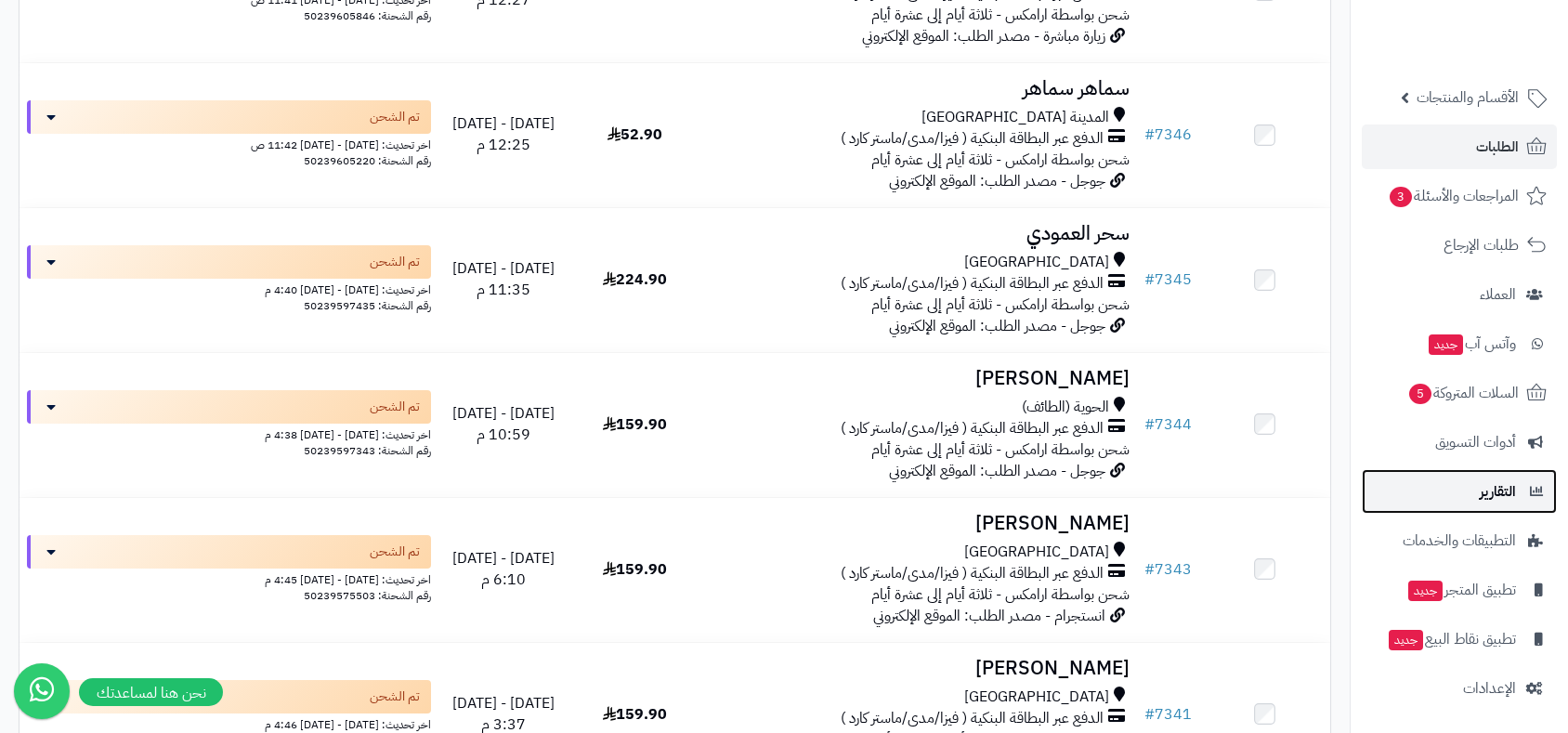
click at [1492, 488] on span "التقارير" at bounding box center [1497, 491] width 37 height 26
